Goal: Information Seeking & Learning: Learn about a topic

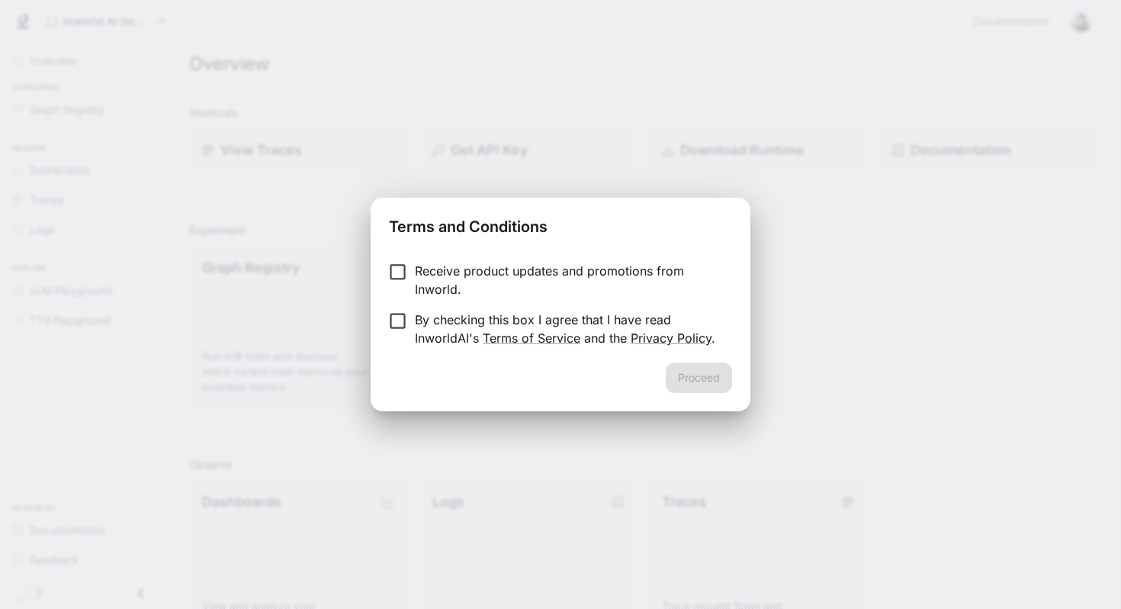
click at [651, 283] on p "Receive product updates and promotions from Inworld." at bounding box center [567, 280] width 305 height 37
click at [572, 324] on p "By checking this box I agree that I have read InworldAI's Terms of Service and …" at bounding box center [567, 328] width 305 height 37
click at [570, 276] on p "Receive product updates and promotions from Inworld." at bounding box center [567, 280] width 305 height 37
click at [676, 372] on button "Proceed" at bounding box center [699, 377] width 66 height 31
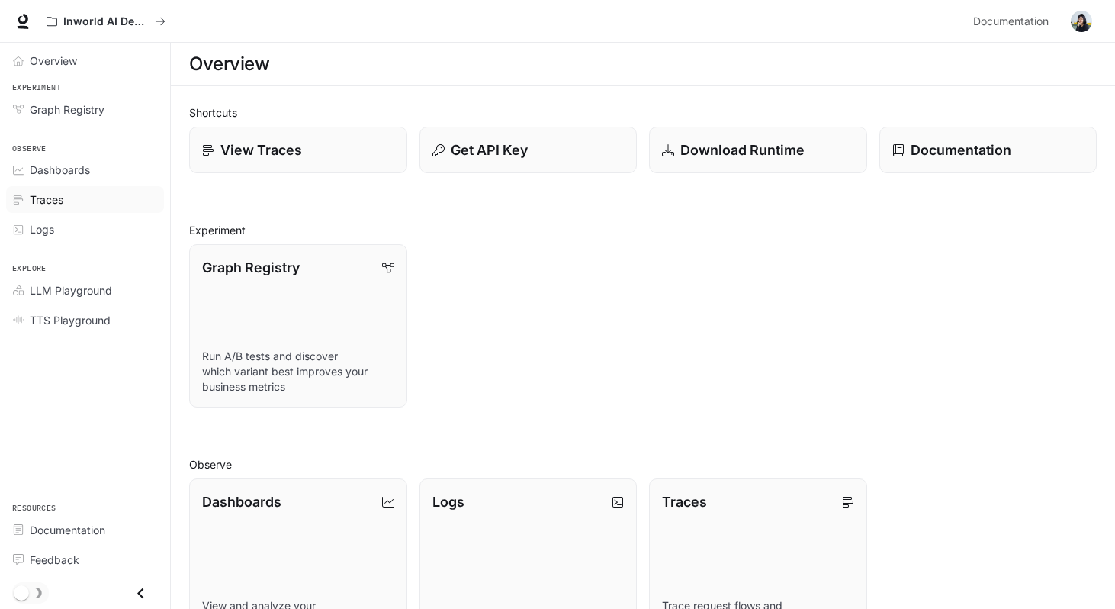
click at [73, 193] on div "Traces" at bounding box center [93, 199] width 127 height 16
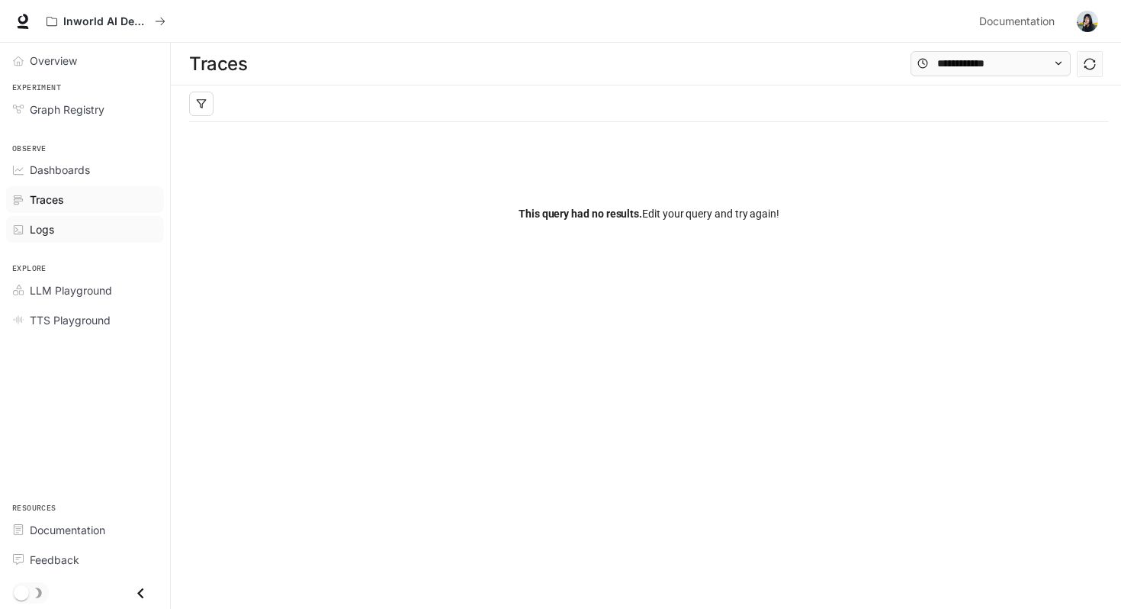
click at [75, 242] on link "Logs" at bounding box center [85, 229] width 158 height 27
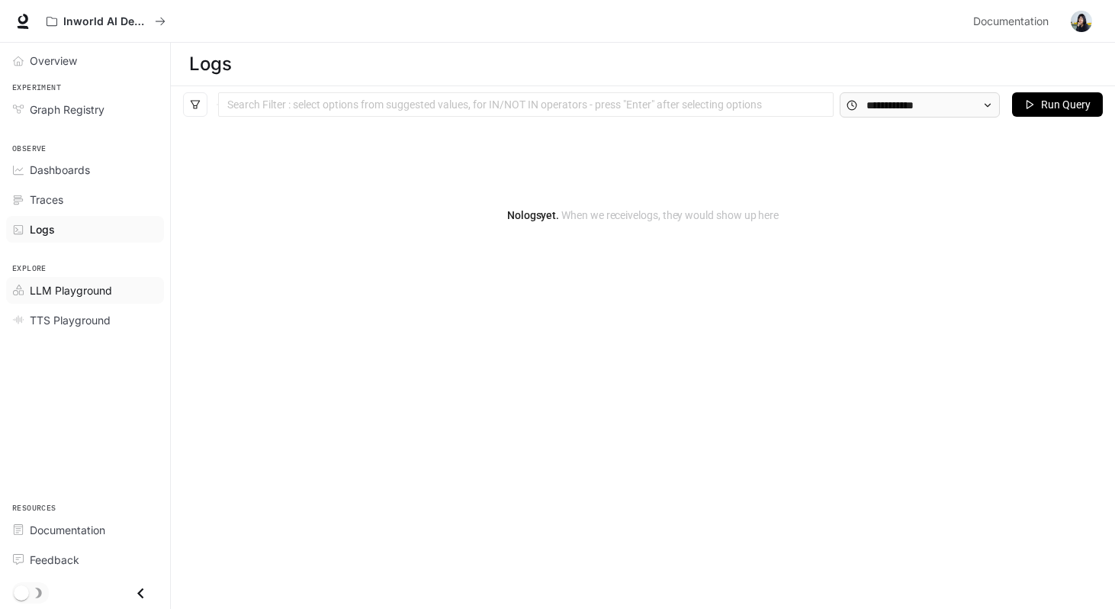
click at [85, 289] on span "LLM Playground" at bounding box center [71, 290] width 82 height 16
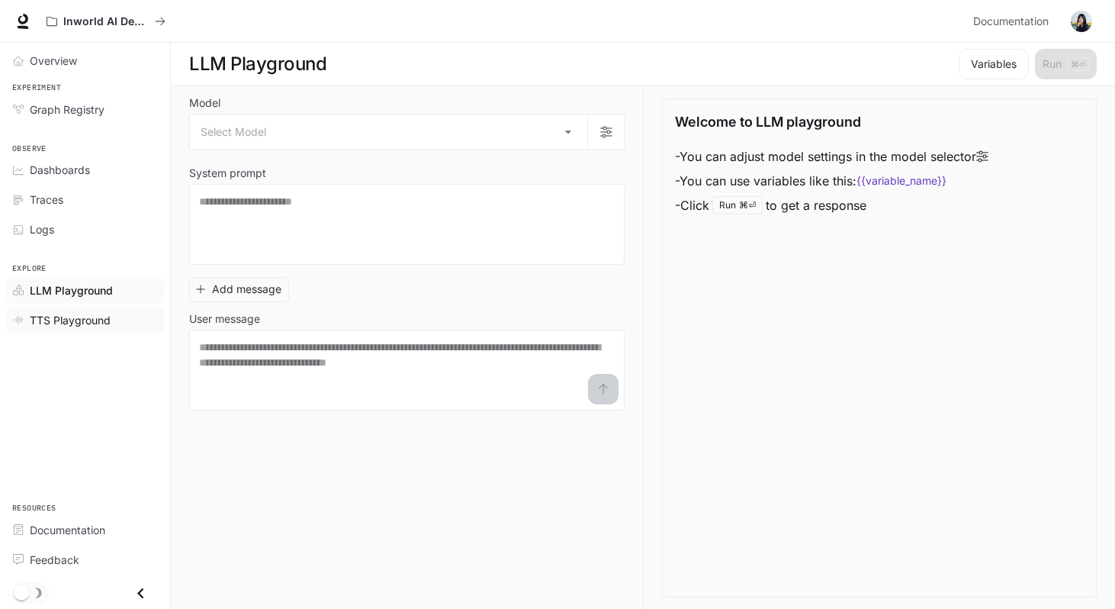
click at [87, 318] on span "TTS Playground" at bounding box center [70, 320] width 81 height 16
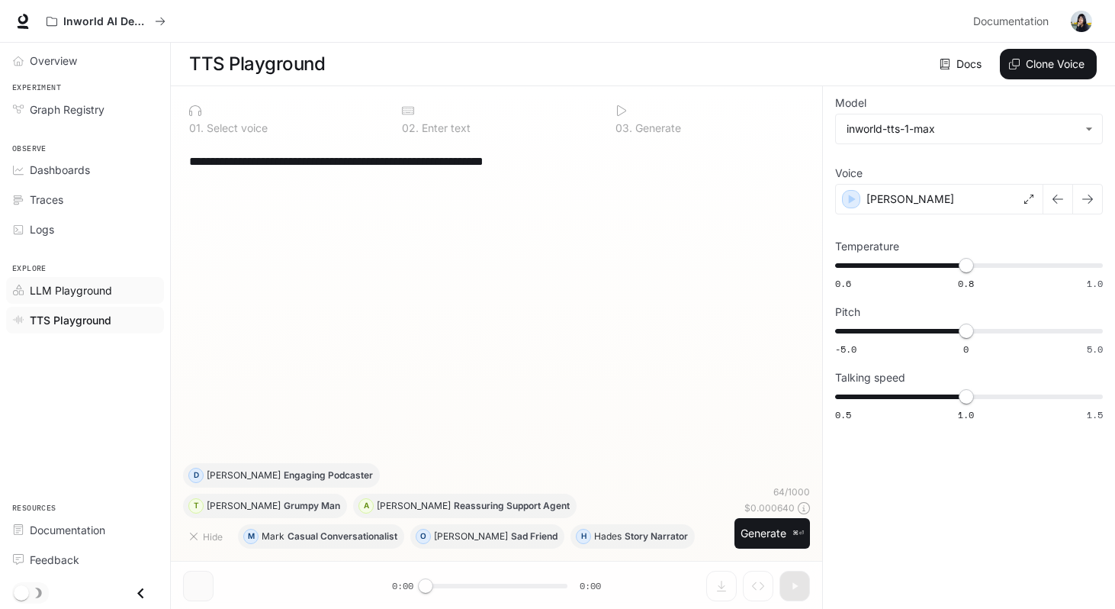
click at [89, 282] on span "LLM Playground" at bounding box center [71, 290] width 82 height 16
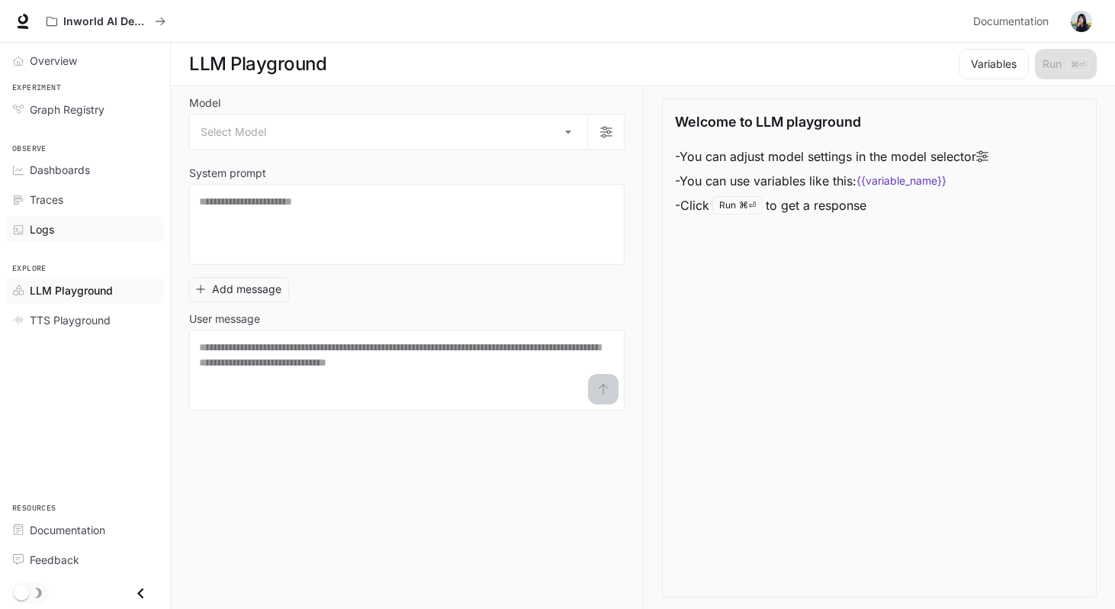
click at [82, 230] on div "Logs" at bounding box center [93, 229] width 127 height 16
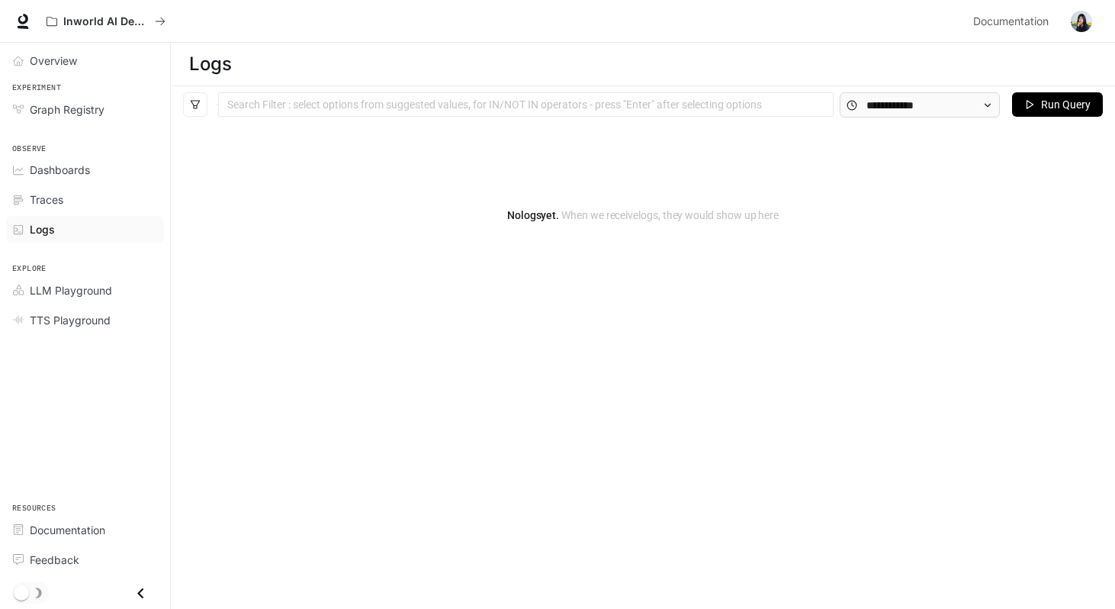
click at [83, 213] on li "Traces" at bounding box center [85, 200] width 170 height 30
click at [68, 70] on link "Overview" at bounding box center [85, 60] width 158 height 27
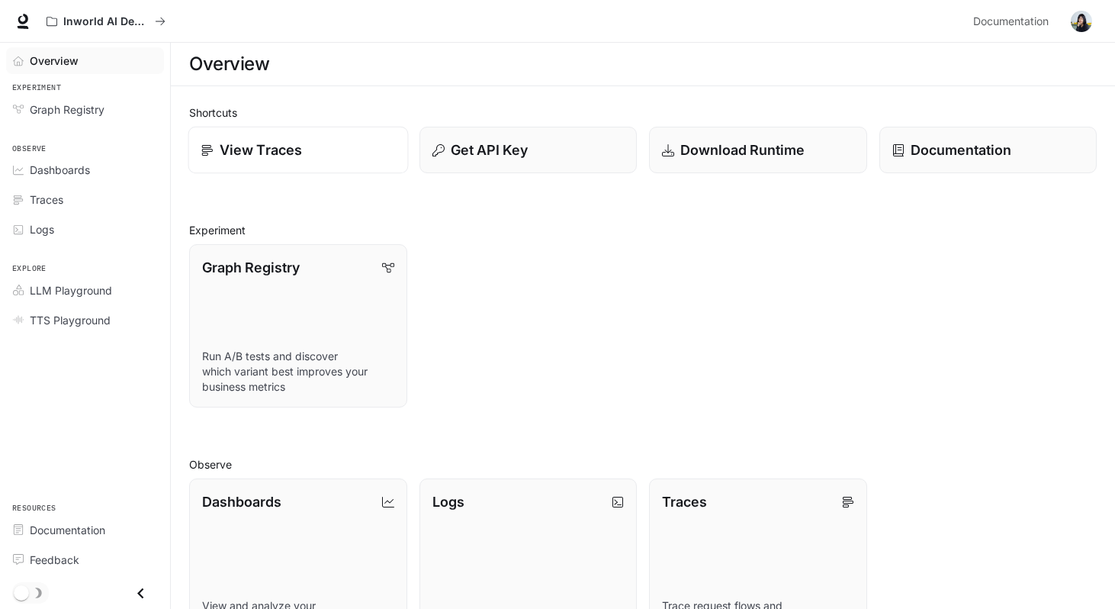
click at [333, 149] on div "View Traces" at bounding box center [298, 150] width 194 height 21
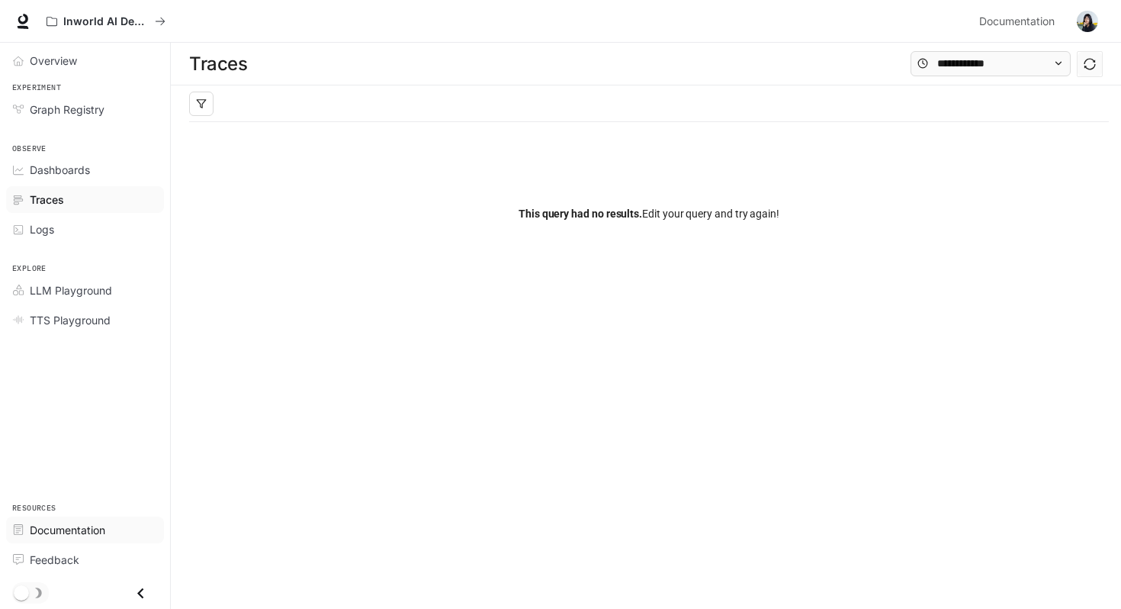
click at [85, 539] on link "Documentation" at bounding box center [85, 529] width 158 height 27
